Goal: Entertainment & Leisure: Consume media (video, audio)

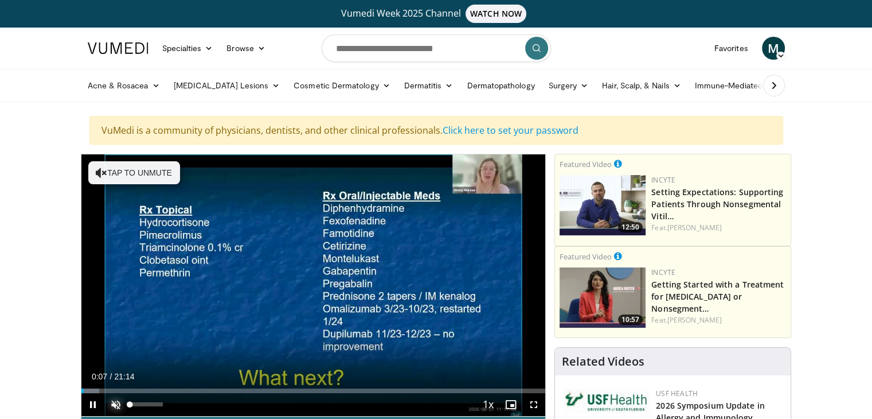
click at [115, 403] on span "Video Player" at bounding box center [115, 404] width 23 height 23
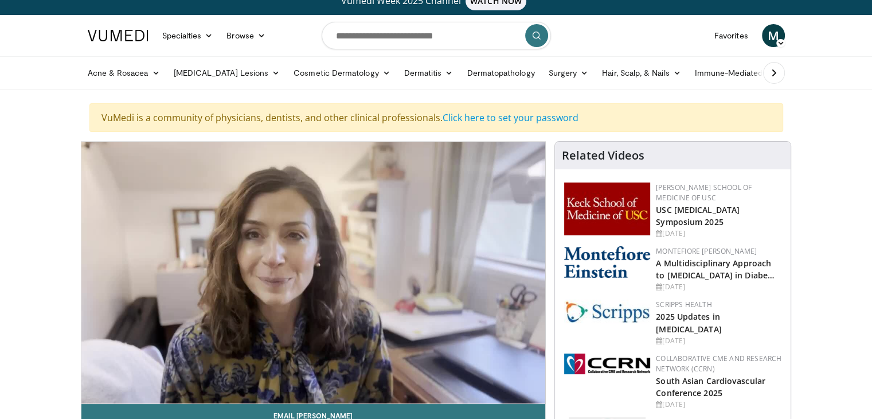
scroll to position [11, 0]
